Goal: Transaction & Acquisition: Book appointment/travel/reservation

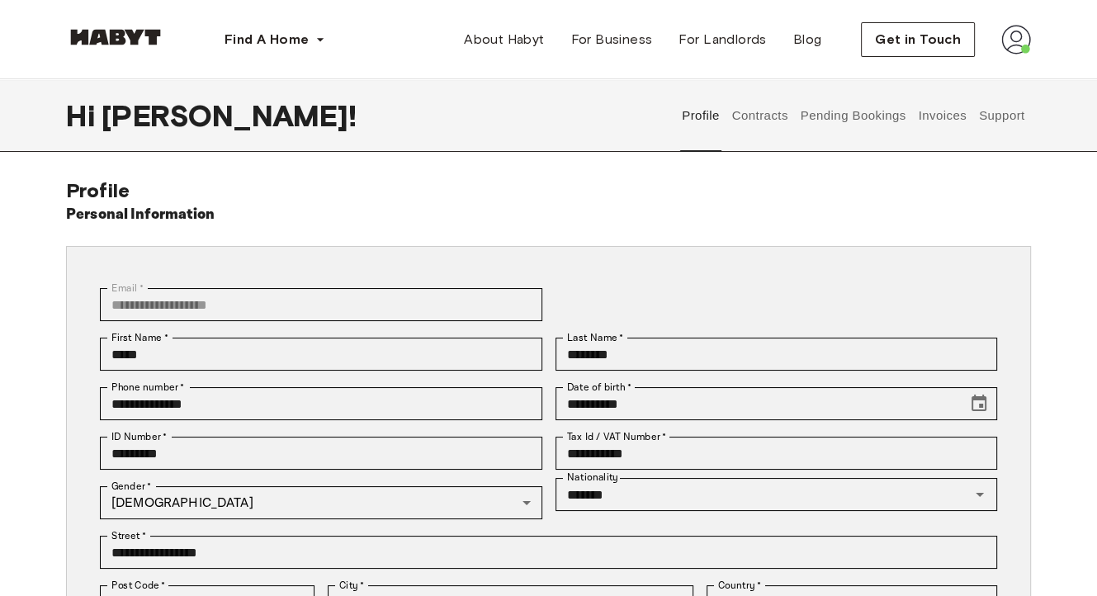
click at [118, 40] on img at bounding box center [115, 37] width 99 height 17
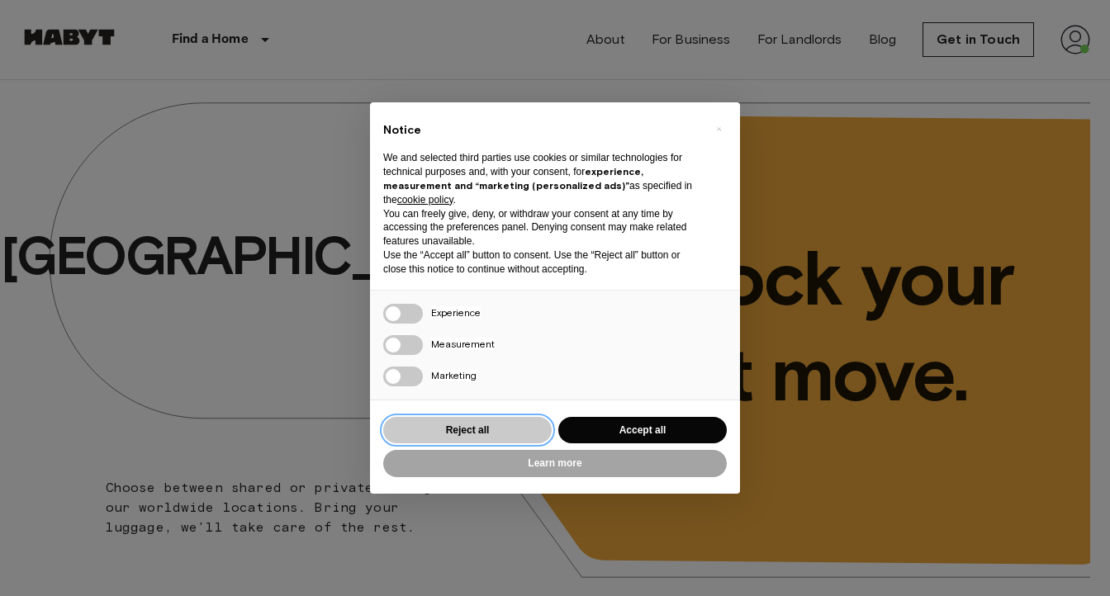
click at [456, 434] on button "Reject all" at bounding box center [467, 430] width 168 height 27
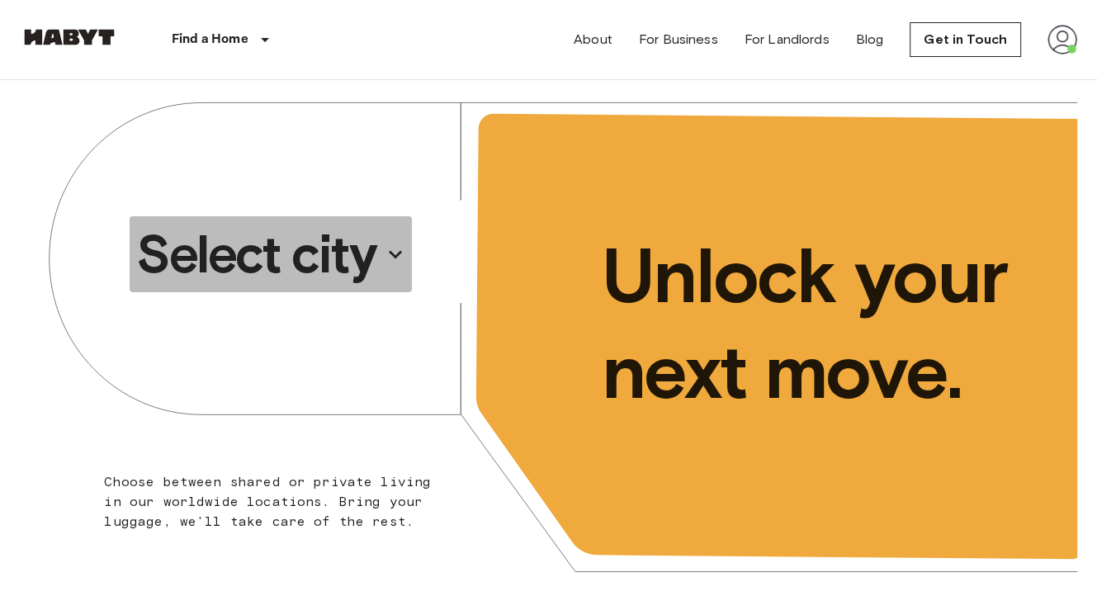
click at [336, 266] on p "Select city" at bounding box center [255, 254] width 239 height 66
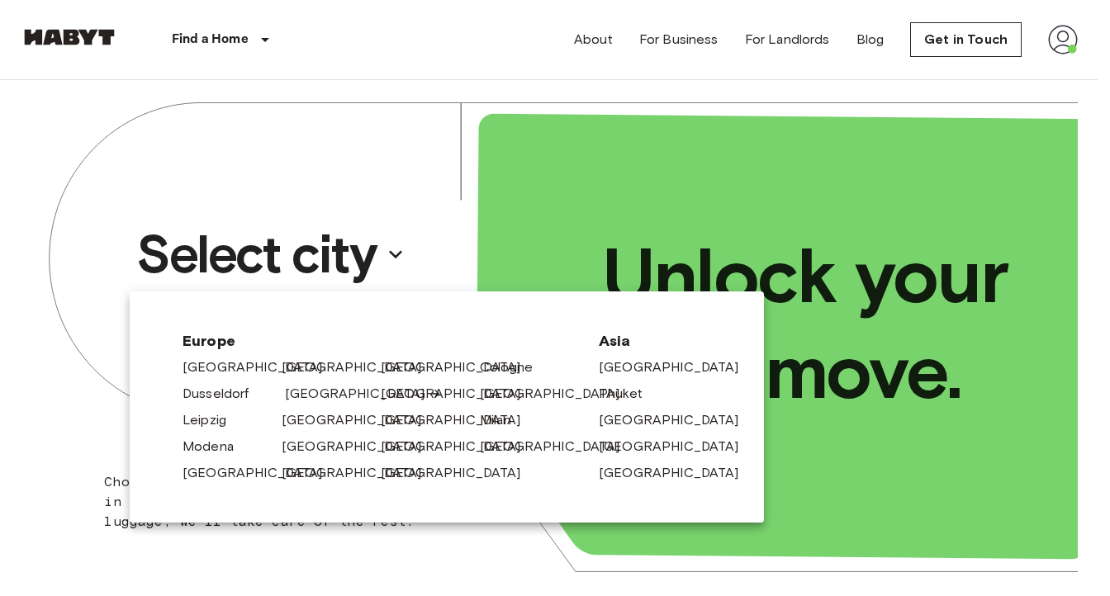
click at [306, 391] on link "[GEOGRAPHIC_DATA]" at bounding box center [363, 394] width 157 height 20
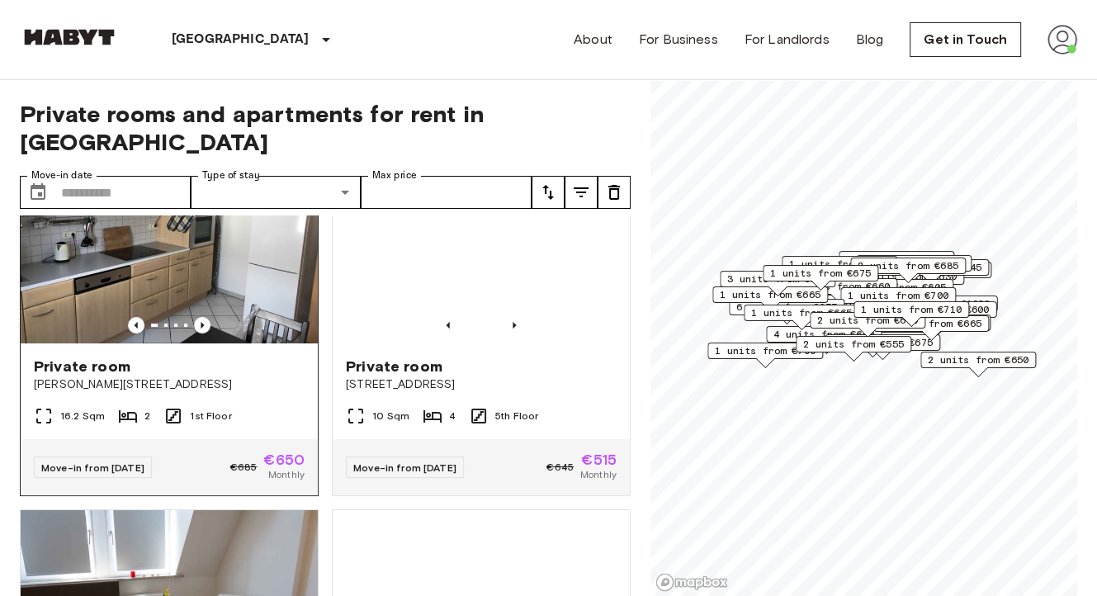
scroll to position [86, 0]
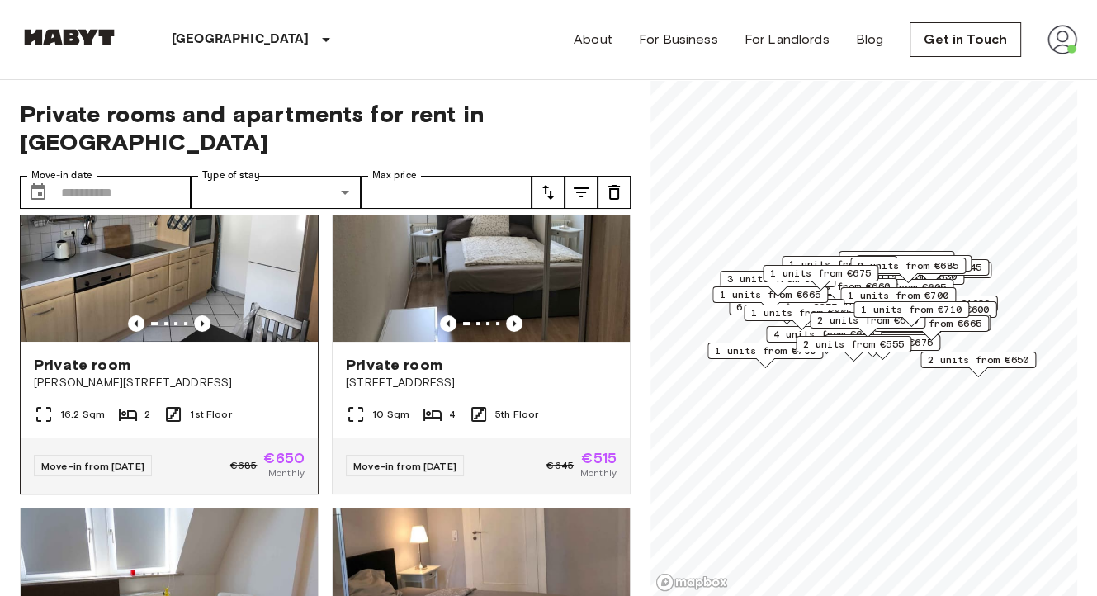
click at [108, 460] on span "Move-in from [DATE]" at bounding box center [92, 466] width 103 height 12
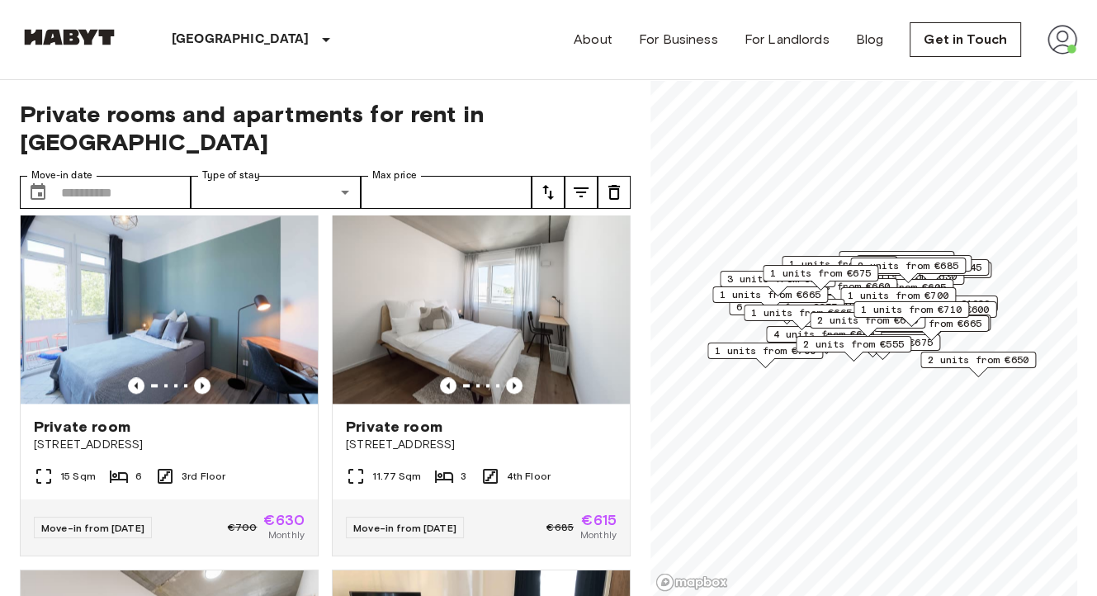
scroll to position [1850, 0]
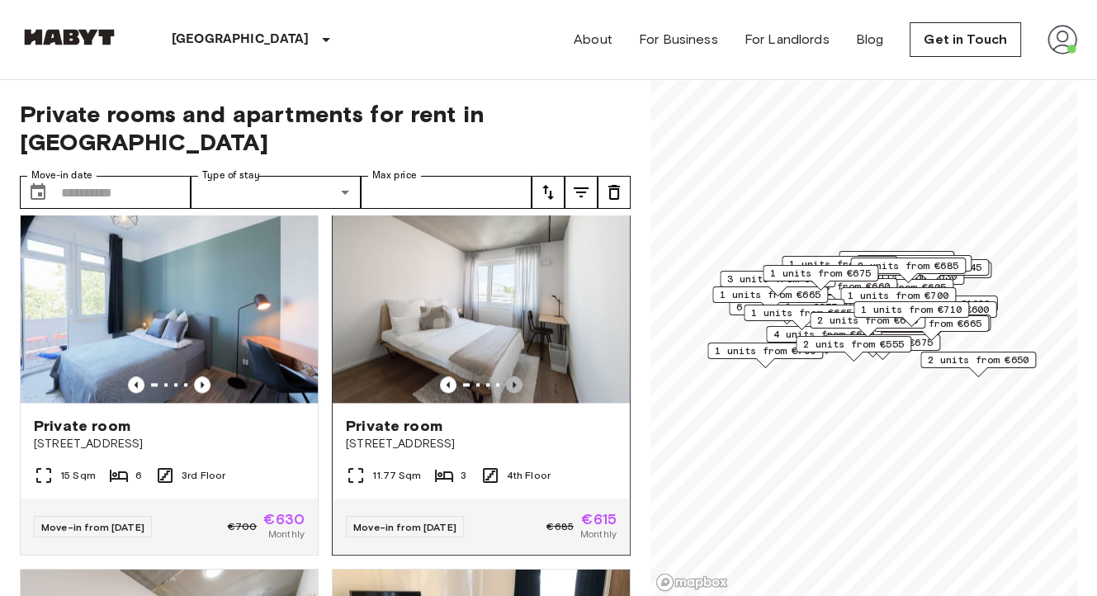
click at [509, 393] on icon "Previous image" at bounding box center [514, 385] width 17 height 17
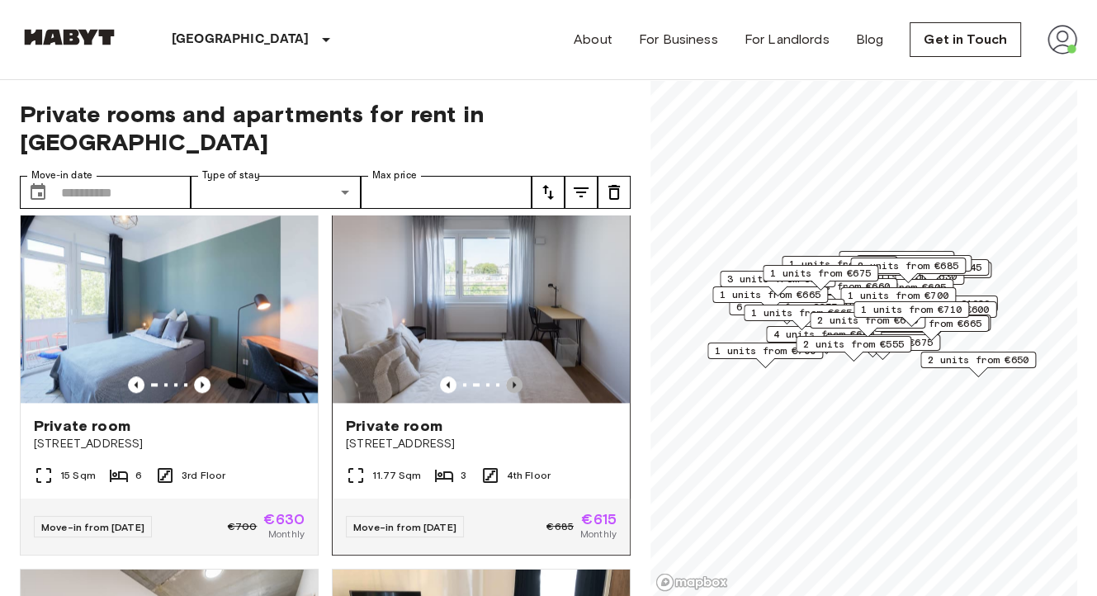
click at [509, 393] on icon "Previous image" at bounding box center [514, 385] width 17 height 17
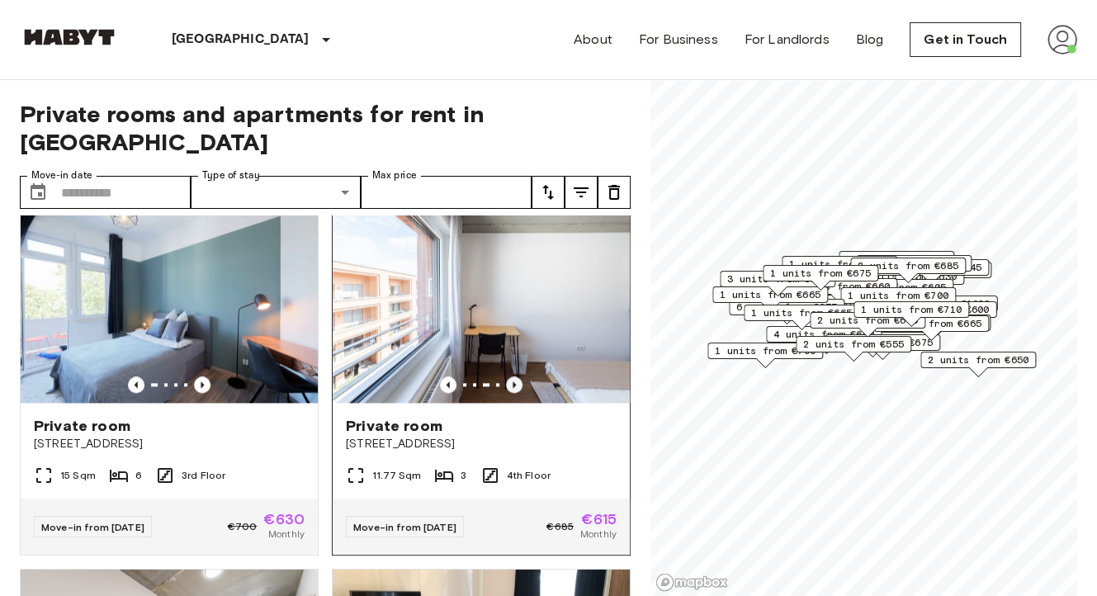
click at [509, 393] on icon "Previous image" at bounding box center [514, 385] width 17 height 17
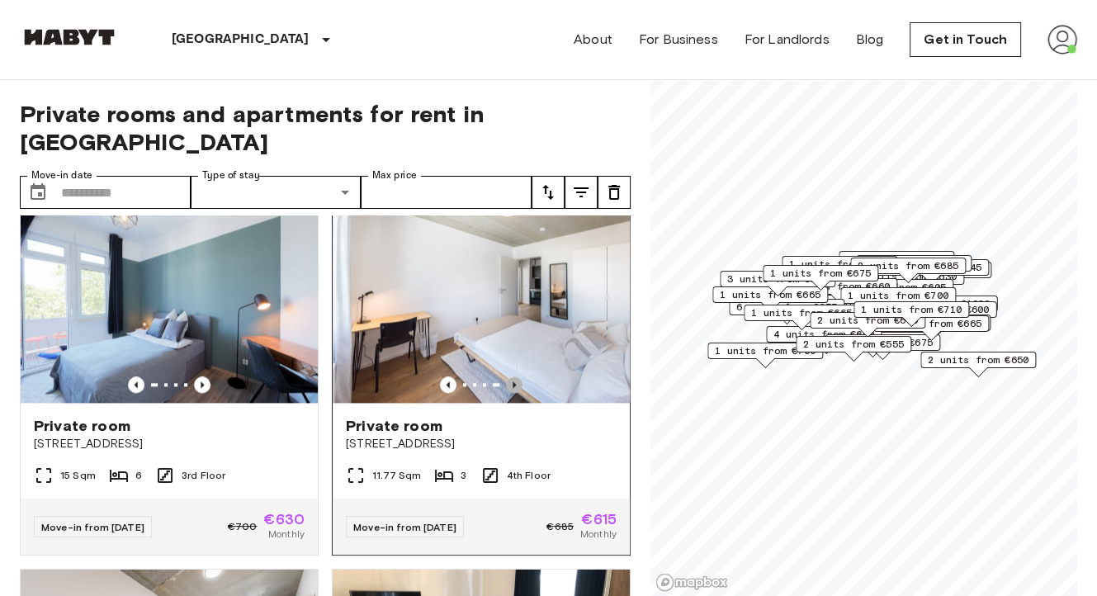
click at [509, 393] on icon "Previous image" at bounding box center [514, 385] width 17 height 17
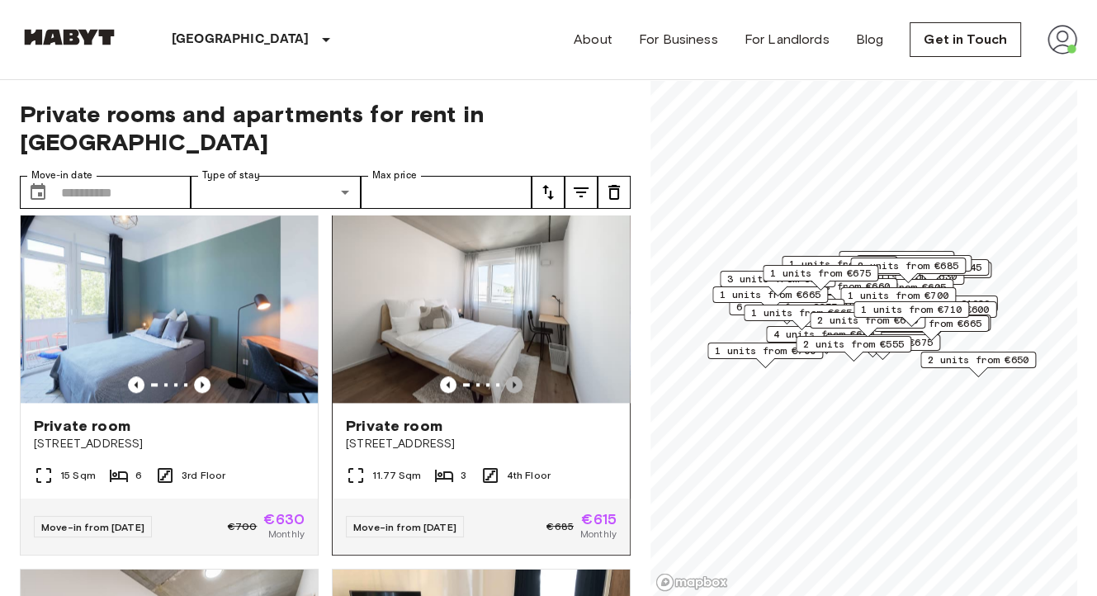
click at [509, 393] on icon "Previous image" at bounding box center [514, 385] width 17 height 17
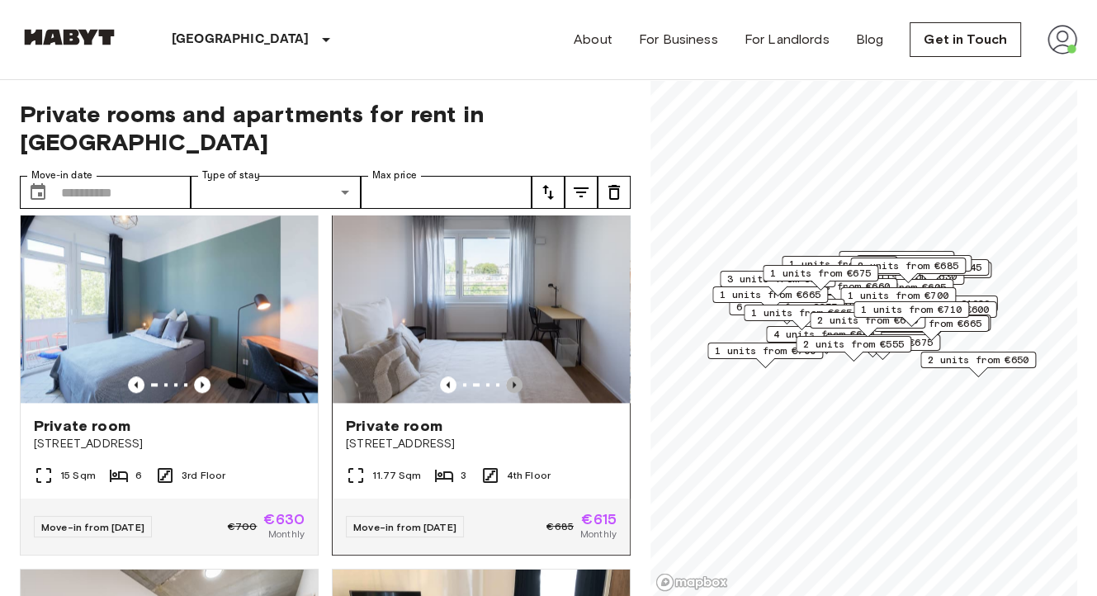
click at [509, 393] on icon "Previous image" at bounding box center [514, 385] width 17 height 17
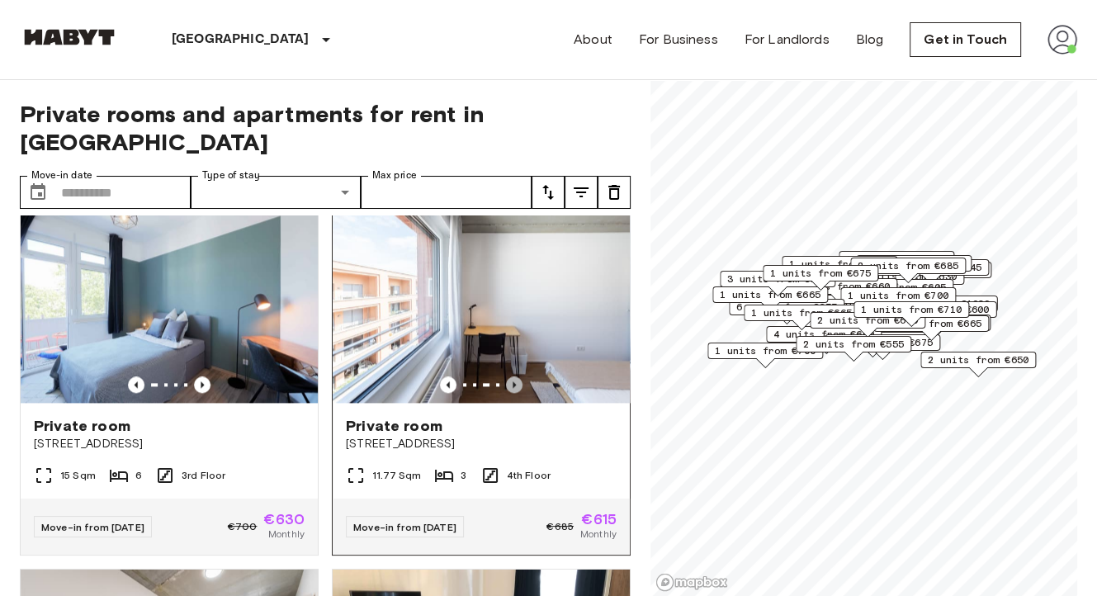
click at [509, 393] on icon "Previous image" at bounding box center [514, 385] width 17 height 17
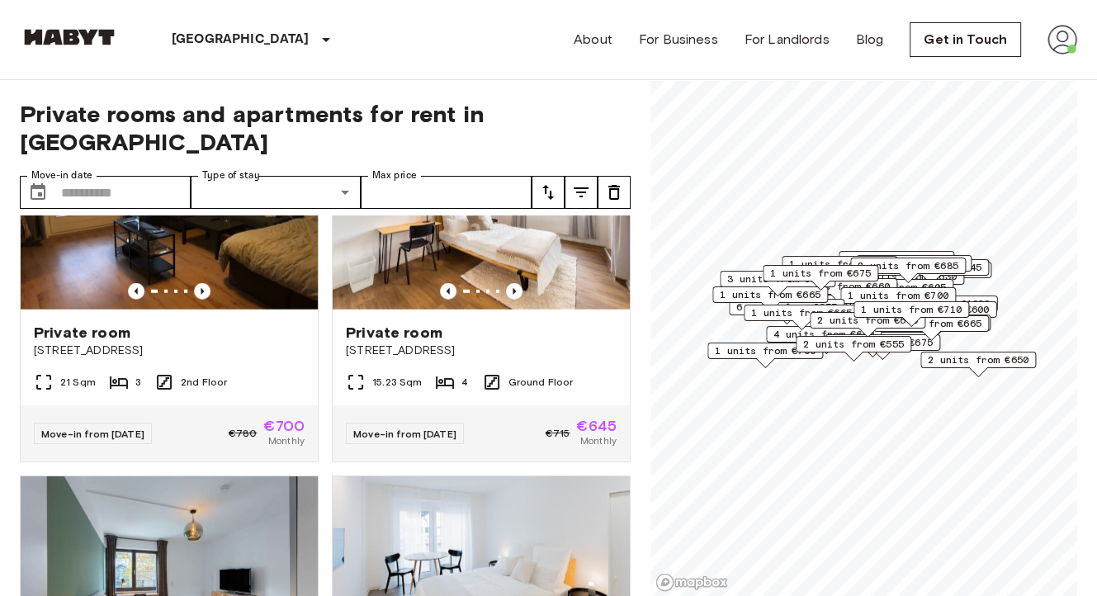
scroll to position [3784, 0]
